Goal: Information Seeking & Learning: Learn about a topic

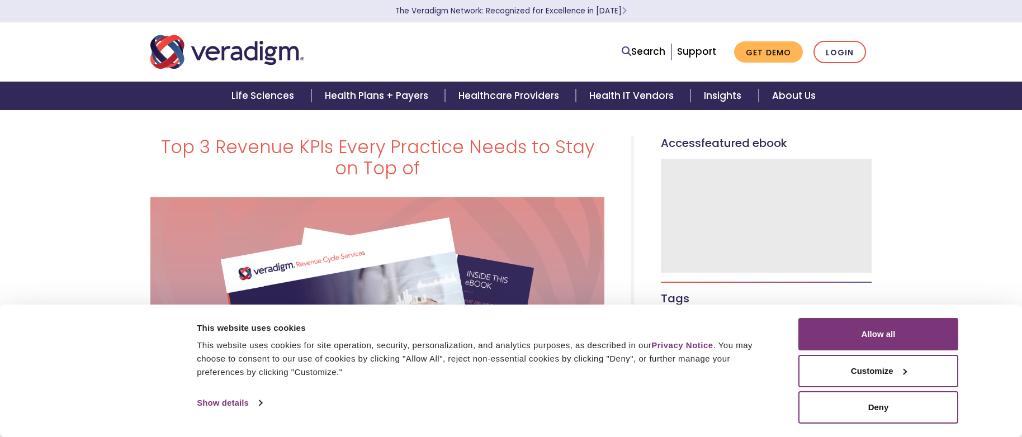
select select "English"
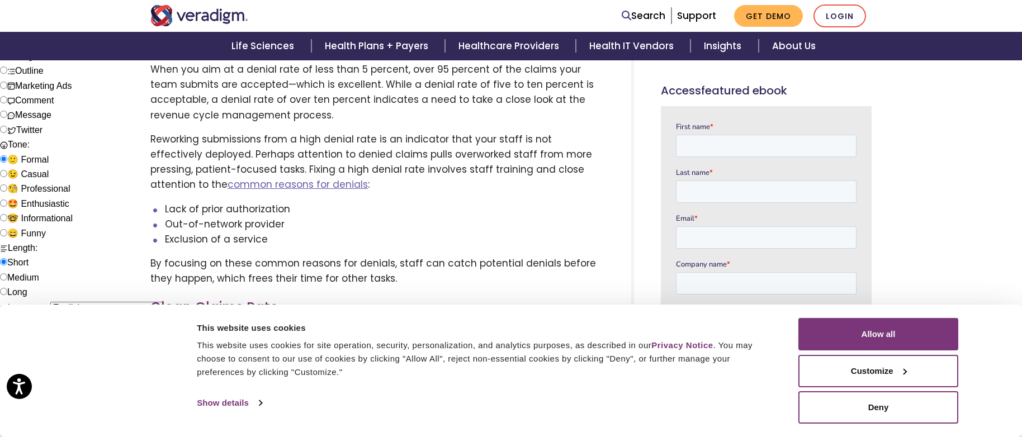
scroll to position [1643, 0]
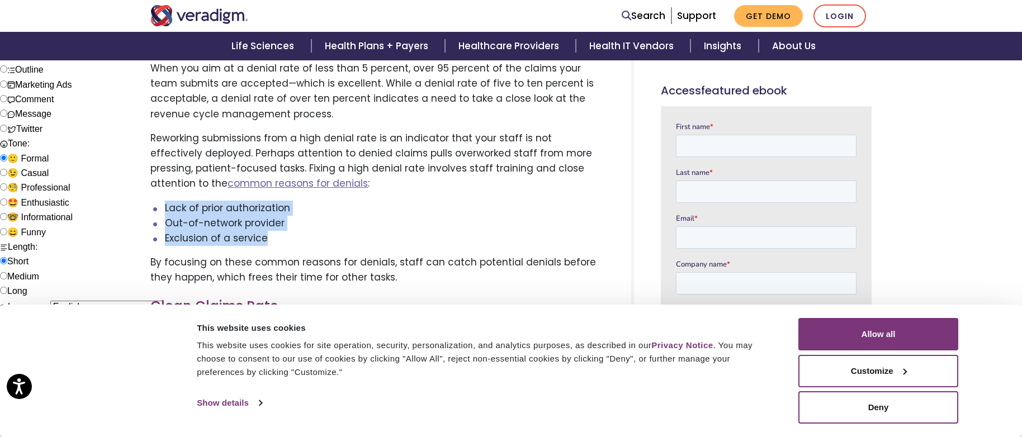
drag, startPoint x: 165, startPoint y: 190, endPoint x: 274, endPoint y: 220, distance: 113.0
click at [274, 220] on ul "Lack of prior authorization Out-of-network provider Exclusion of a service" at bounding box center [377, 224] width 454 height 46
copy ul "Lack of prior authorization Out-of-network provider Exclusion of a service"
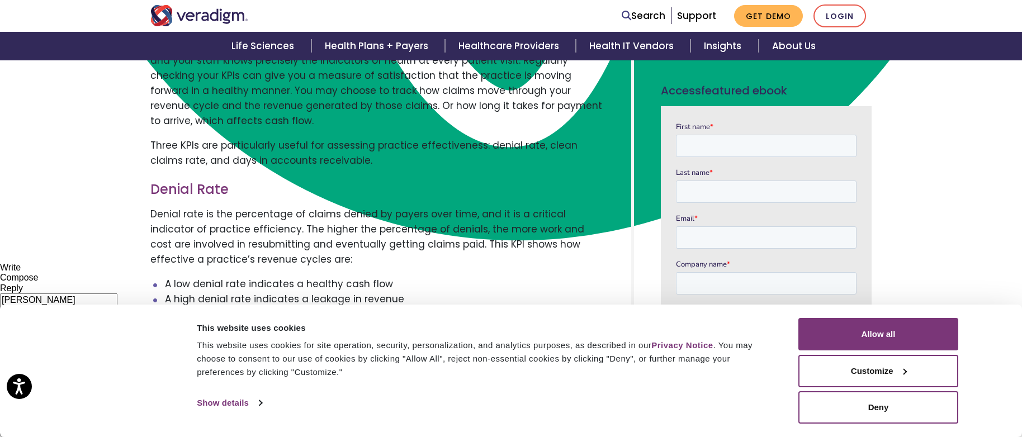
scroll to position [1278, 0]
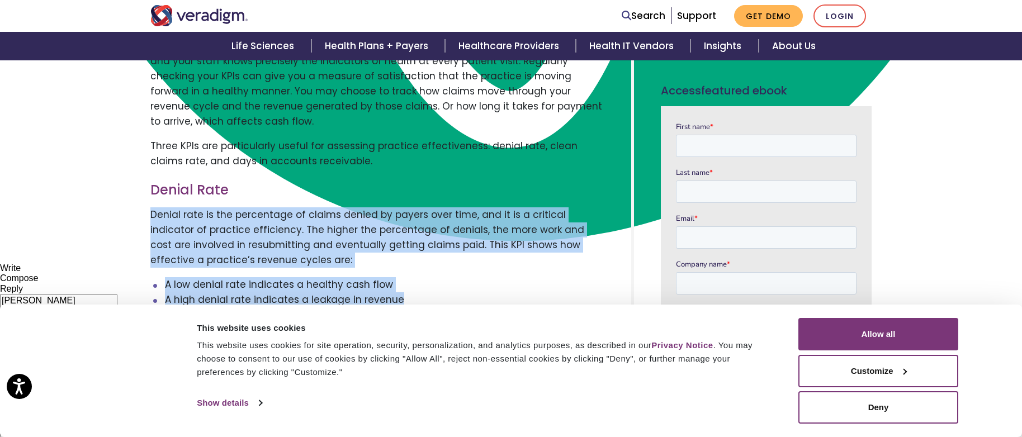
drag, startPoint x: 150, startPoint y: 199, endPoint x: 403, endPoint y: 288, distance: 268.4
click at [403, 288] on div "Common signs of a healthy and thriving practice are typically a packed parking …" at bounding box center [377, 350] width 471 height 2229
copy div "Denial rate is the percentage of claims denied by payers over time, and it is a…"
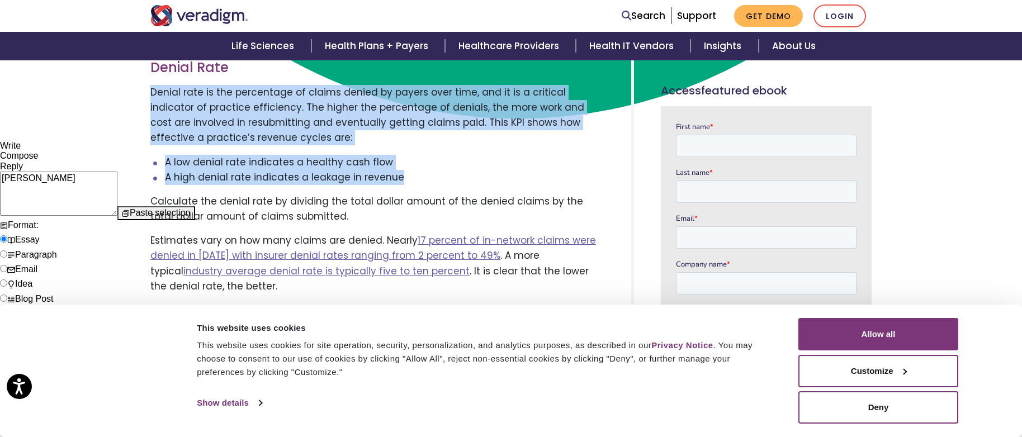
scroll to position [1401, 0]
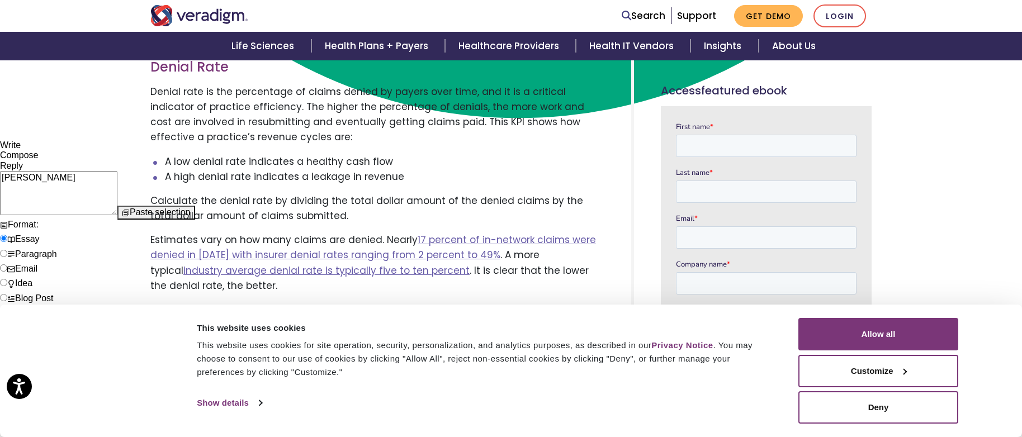
click at [333, 204] on p "Calculate the denial rate by dividing the total dollar amount of the denied cla…" at bounding box center [377, 208] width 454 height 30
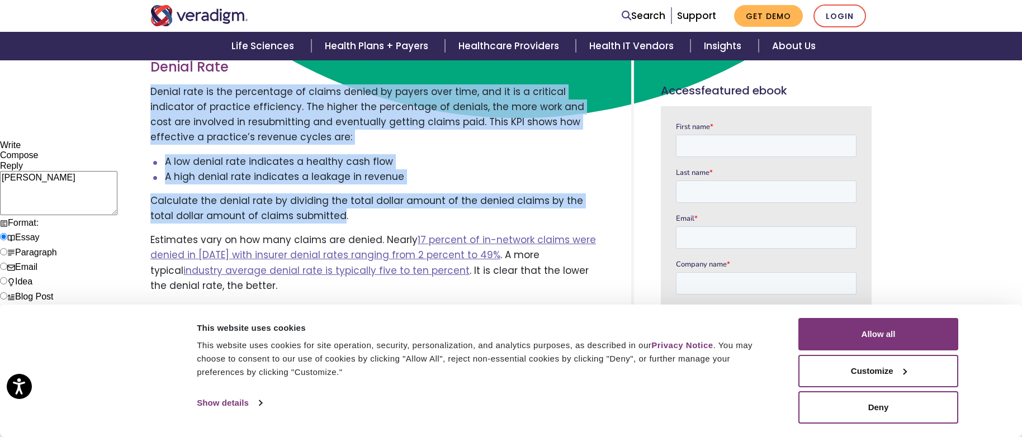
drag, startPoint x: 316, startPoint y: 201, endPoint x: 150, endPoint y: 74, distance: 209.3
click at [150, 74] on div "Common signs of a healthy and thriving practice are typically a packed parking …" at bounding box center [377, 227] width 471 height 2229
copy div "Denial rate is the percentage of claims denied by payers over time, and it is a…"
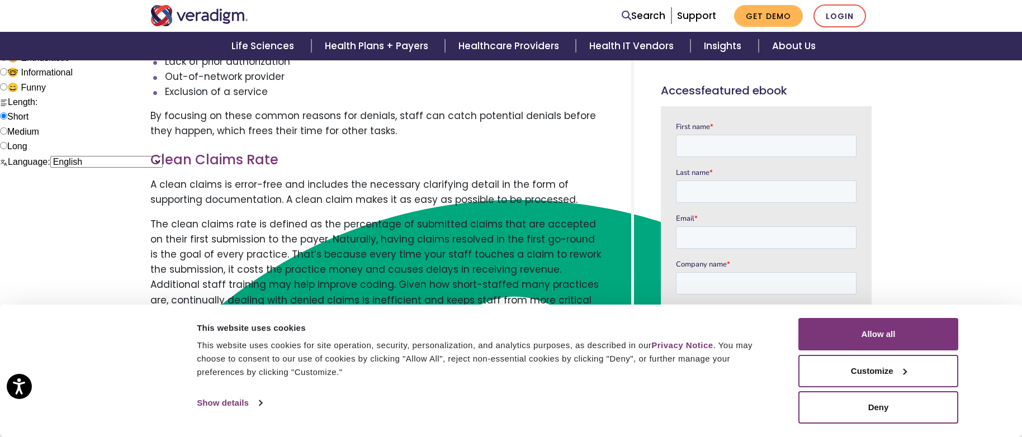
scroll to position [1790, 0]
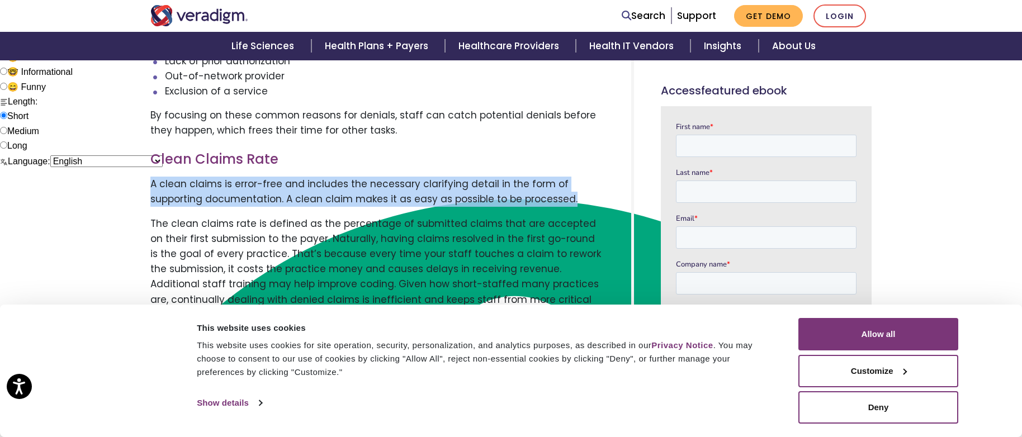
drag, startPoint x: 151, startPoint y: 168, endPoint x: 572, endPoint y: 183, distance: 421.2
click at [572, 183] on p "A clean claims is error-free and includes the necessary clarifying detail in th…" at bounding box center [377, 192] width 454 height 30
copy p "A clean claims is error-free and includes the necessary clarifying detail in th…"
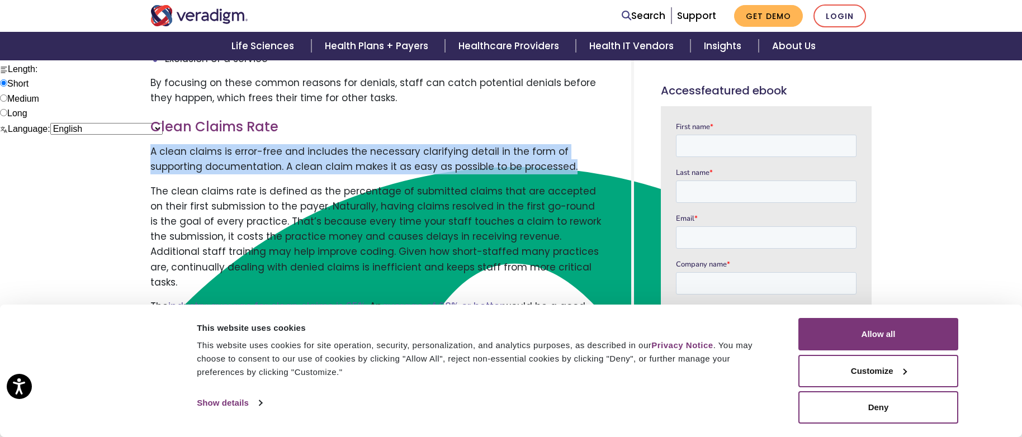
scroll to position [1826, 0]
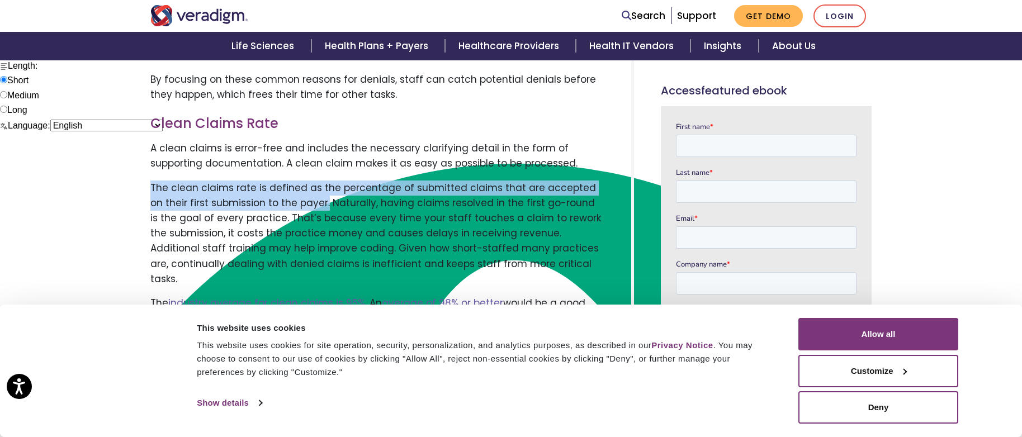
drag, startPoint x: 150, startPoint y: 170, endPoint x: 310, endPoint y: 183, distance: 159.8
click at [310, 183] on p "The clean claims rate is defined as the percentage of submitted claims that are…" at bounding box center [377, 234] width 454 height 106
copy p "The clean claims rate is defined as the percentage of submitted claims that are…"
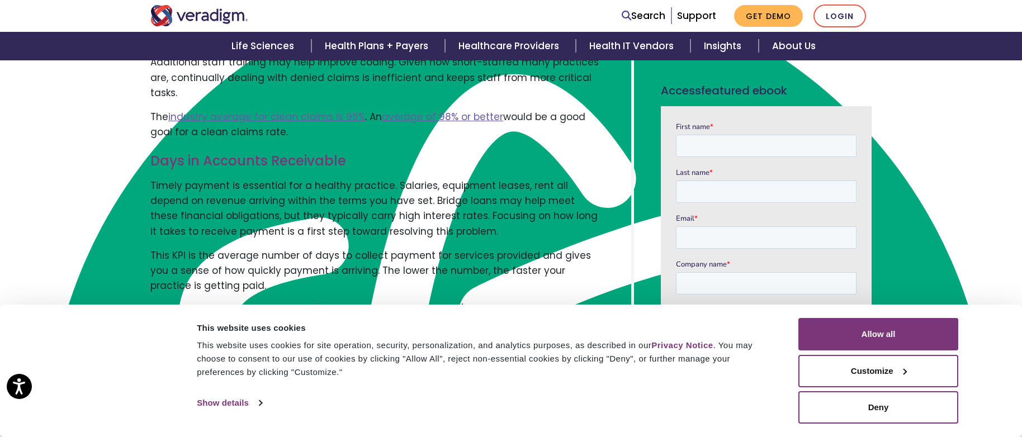
scroll to position [2016, 0]
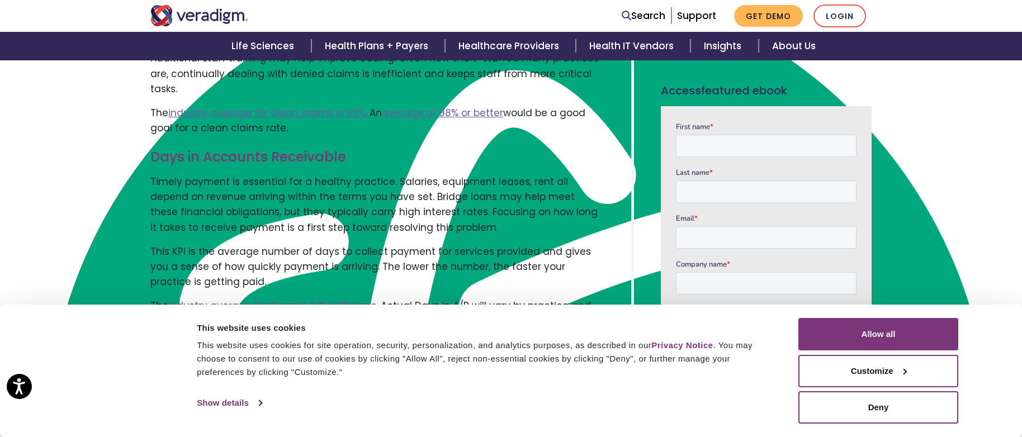
click at [323, 178] on p "Timely payment is essential for a healthy practice. Salaries, equipment leases,…" at bounding box center [377, 204] width 454 height 61
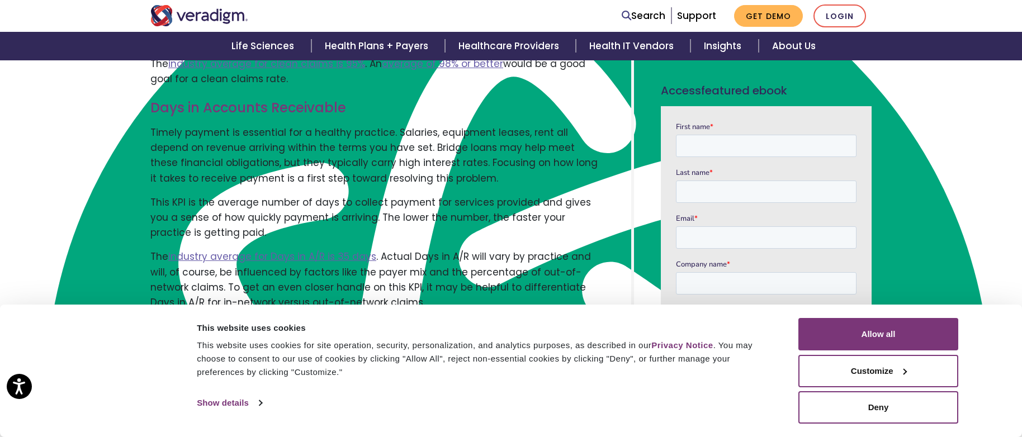
scroll to position [2072, 0]
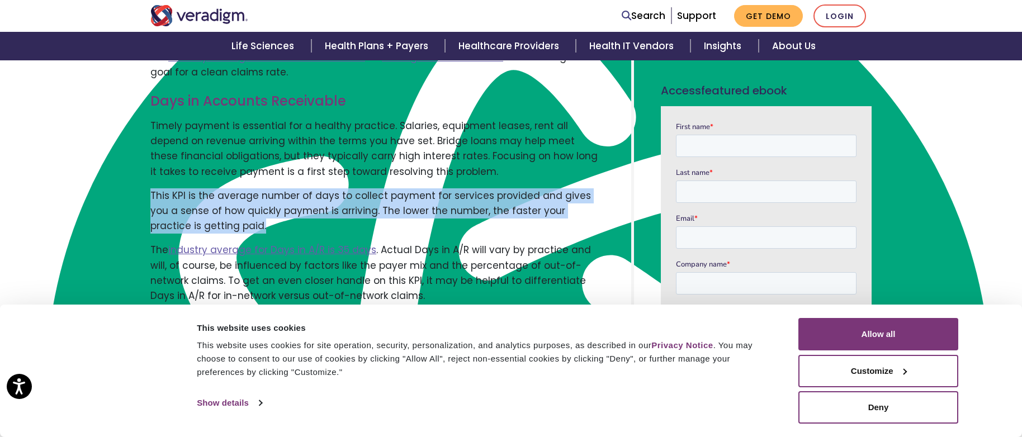
drag, startPoint x: 152, startPoint y: 164, endPoint x: 231, endPoint y: 191, distance: 83.8
click at [231, 191] on p "This KPI is the average number of days to collect payment for services provided…" at bounding box center [377, 211] width 454 height 46
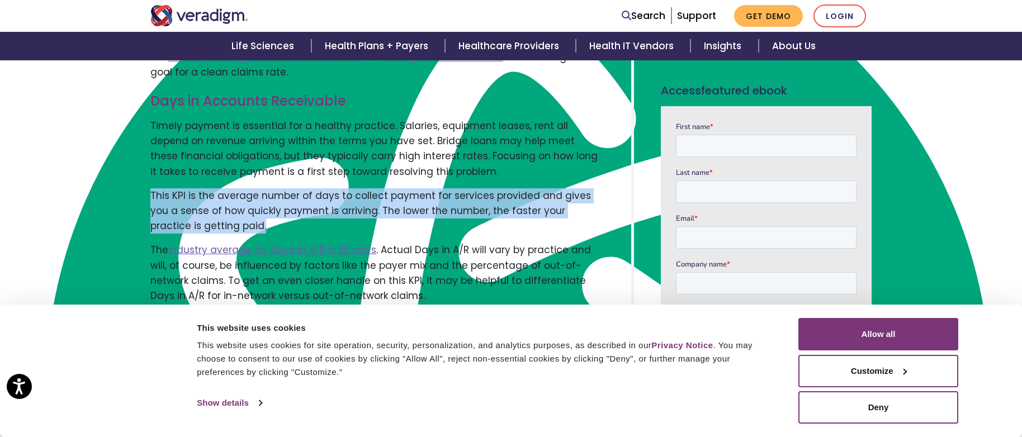
copy p "This KPI is the average number of days to collect payment for services provided…"
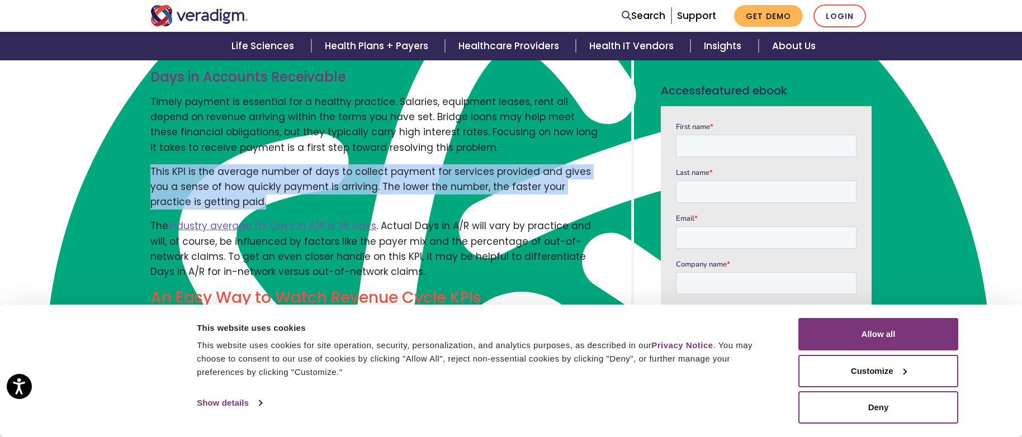
scroll to position [2114, 0]
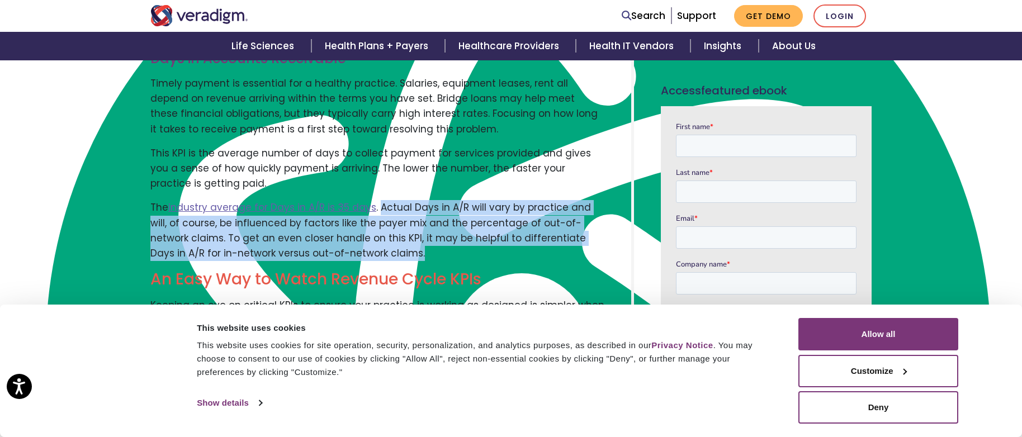
drag, startPoint x: 377, startPoint y: 176, endPoint x: 375, endPoint y: 221, distance: 44.8
click at [375, 221] on p "The industry average for Days in A/R is 35 days . Actual Days in A/R will vary …" at bounding box center [377, 230] width 454 height 61
copy p "Actual Days in A/R will vary by practice and will, of course, be influenced by …"
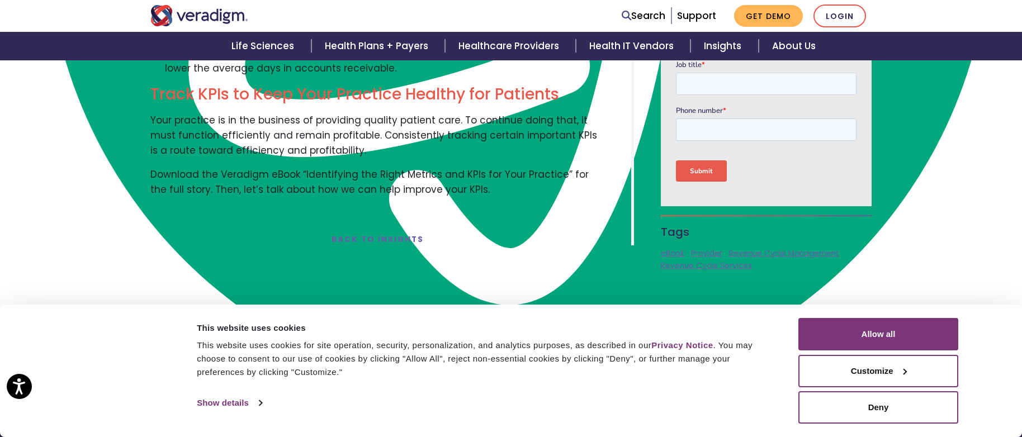
scroll to position [2537, 0]
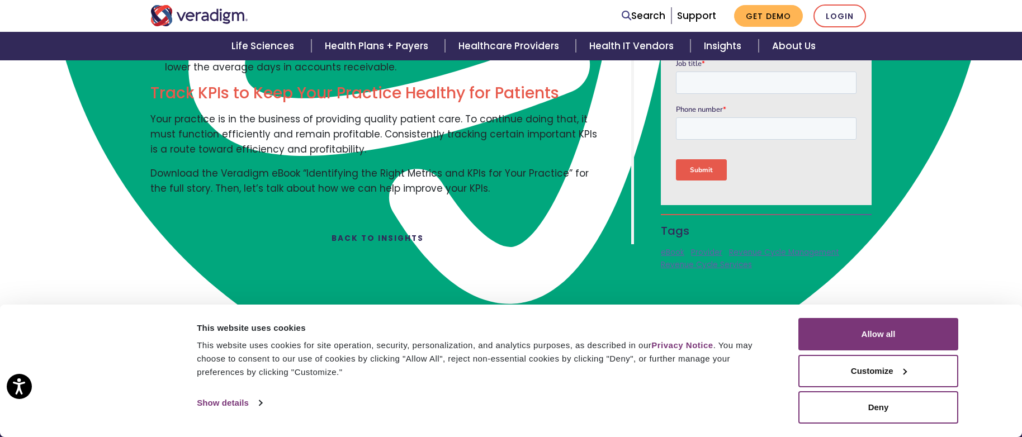
click at [369, 233] on link "Back to Insights" at bounding box center [377, 238] width 92 height 11
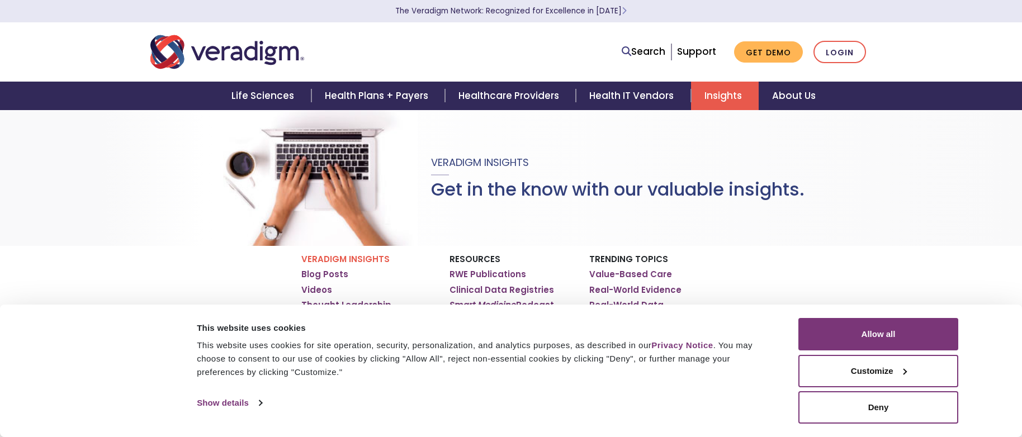
select select "English"
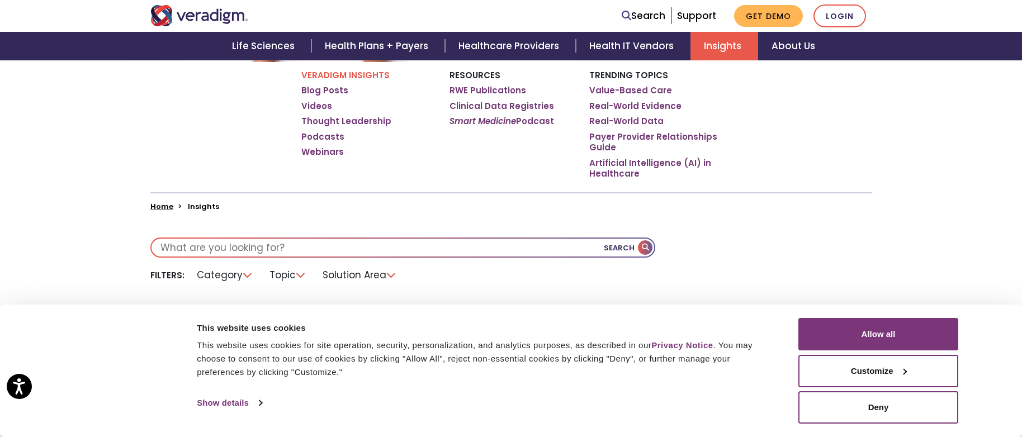
scroll to position [141, 0]
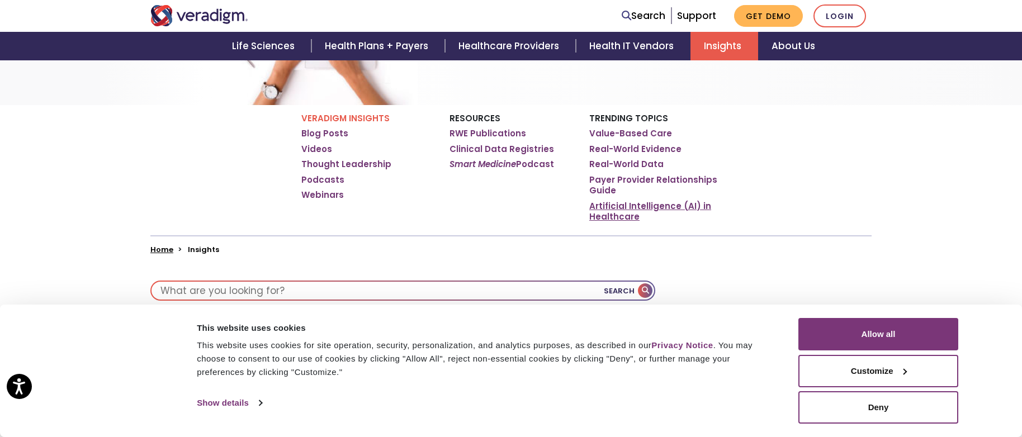
click at [623, 208] on link "Artificial Intelligence (AI) in Healthcare" at bounding box center [654, 212] width 131 height 22
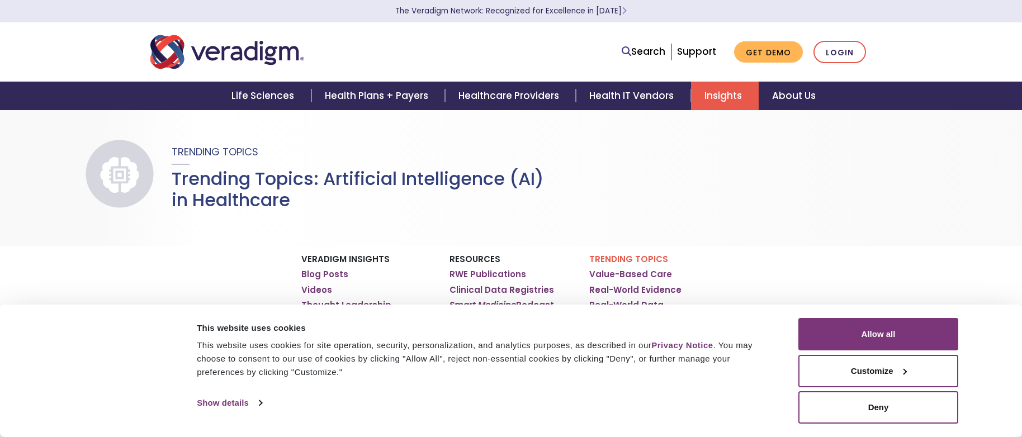
select select "English"
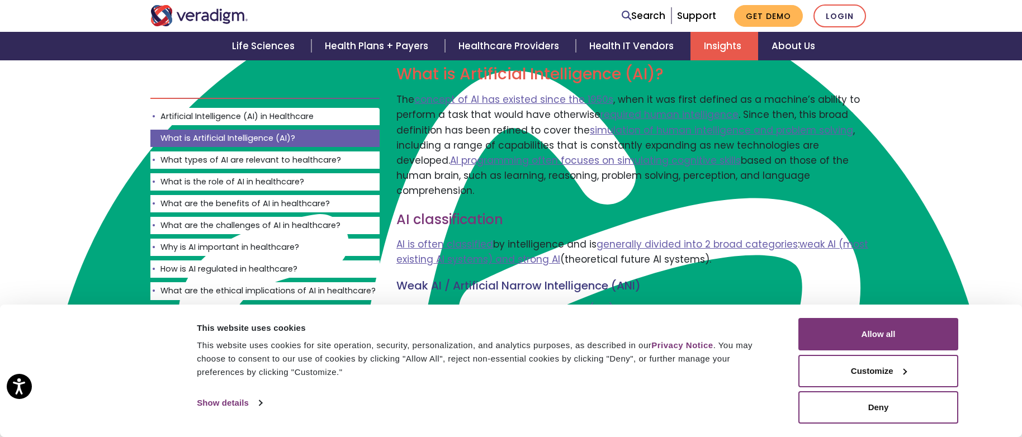
scroll to position [601, 0]
